Goal: Find specific page/section: Find specific page/section

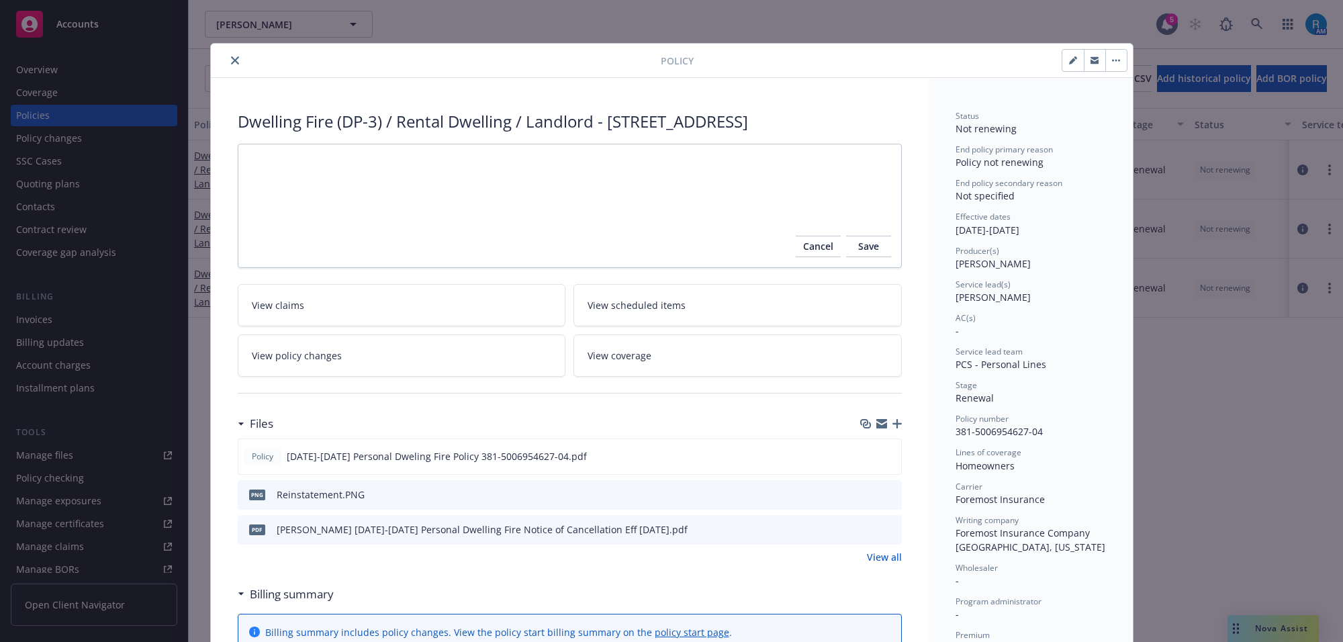
click at [231, 64] on icon "close" at bounding box center [235, 60] width 8 height 8
